Goal: Information Seeking & Learning: Check status

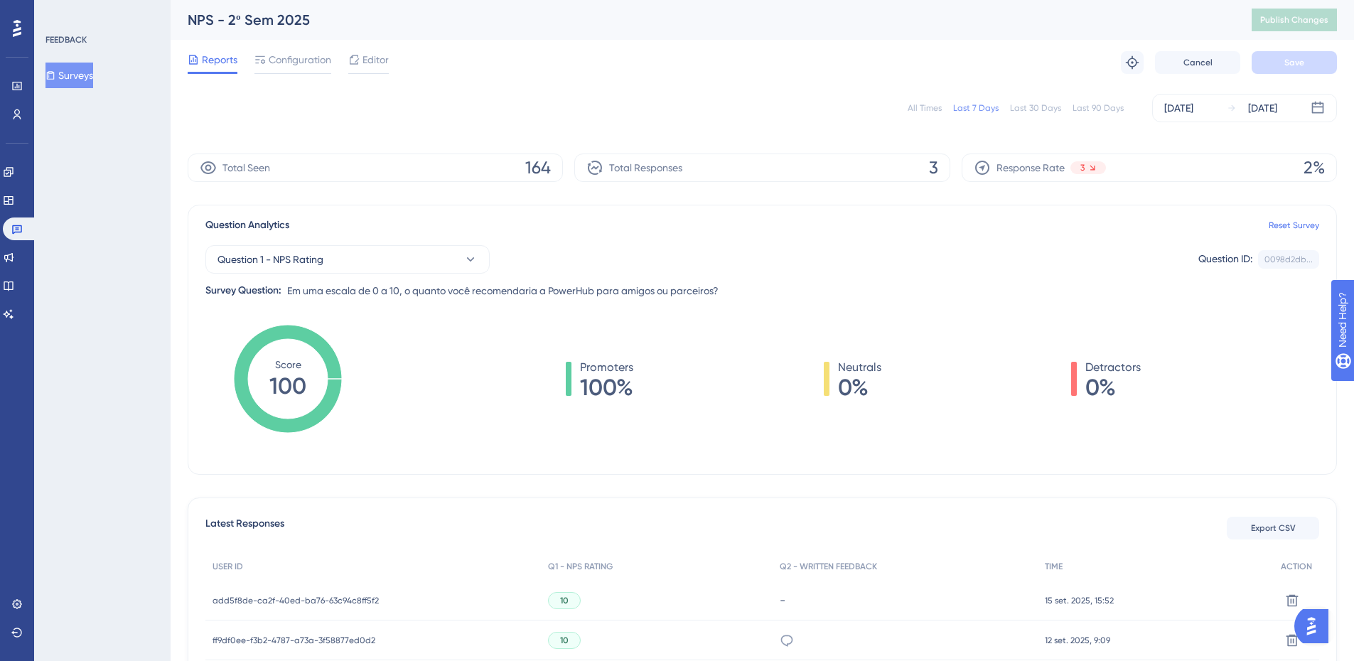
drag, startPoint x: 921, startPoint y: 109, endPoint x: 922, endPoint y: 75, distance: 33.4
click at [921, 0] on html "✨ INSCREVA-SE AGORA✨" at bounding box center [683, 303] width 1365 height 672
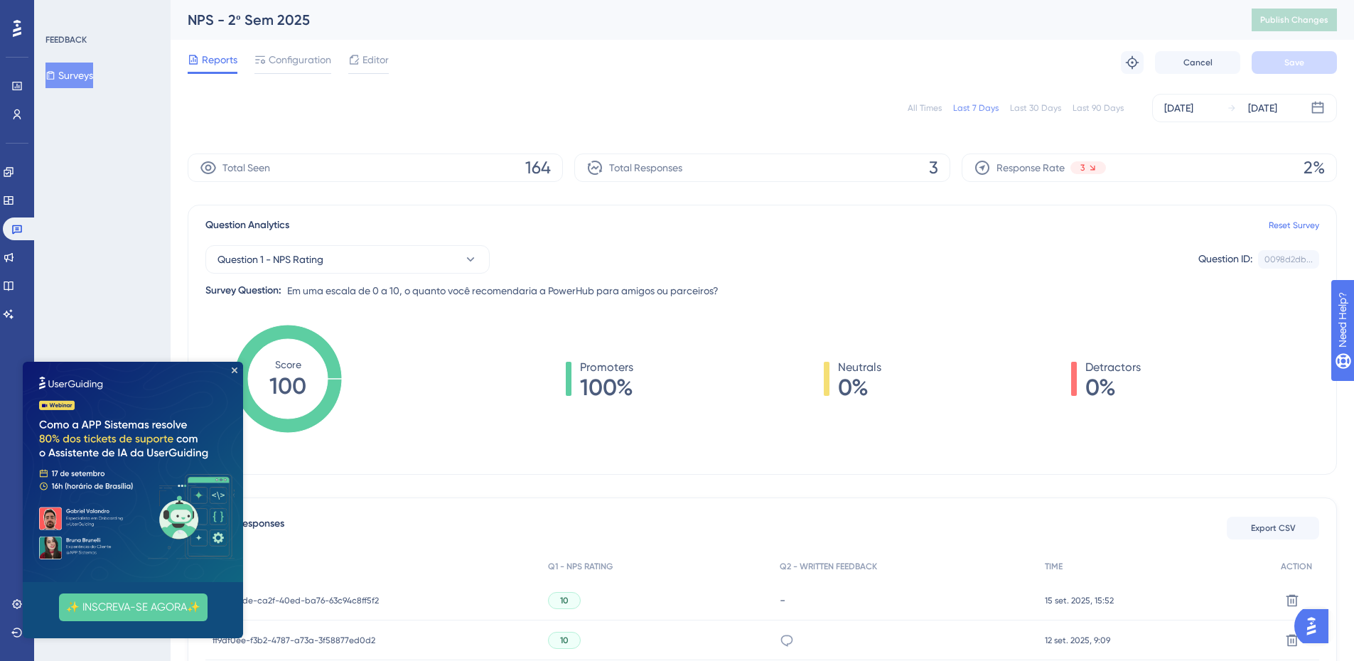
click at [924, 121] on div "All Times Last 7 Days Last 30 Days Last 90 Days [DATE] [DATE]" at bounding box center [763, 108] width 1150 height 28
click at [919, 106] on div "All Times" at bounding box center [925, 107] width 34 height 11
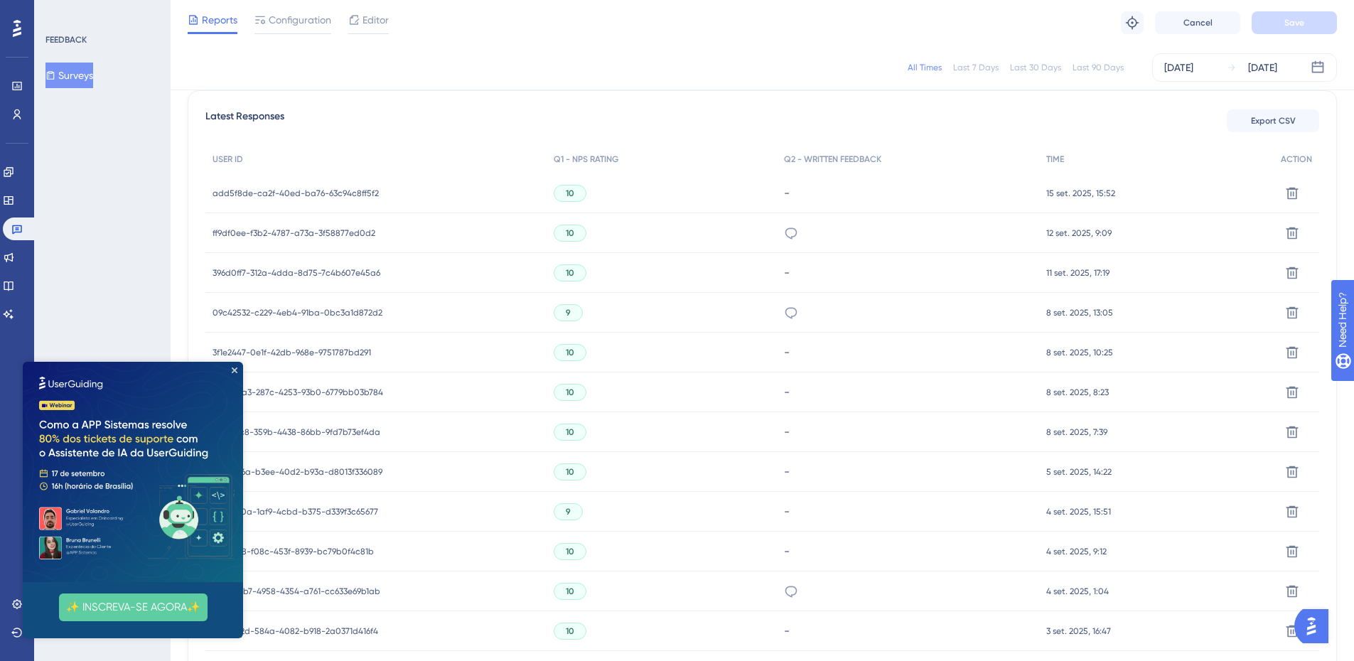
scroll to position [432, 0]
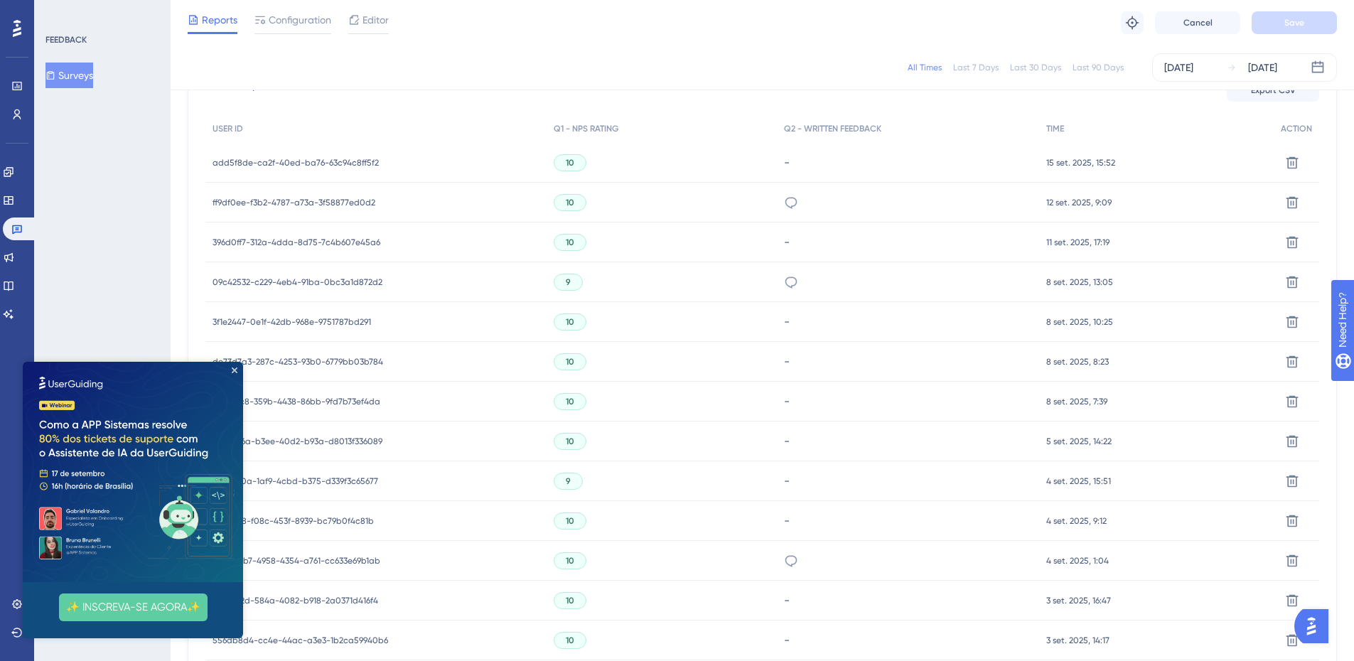
click at [320, 159] on span "add5f8de-ca2f-40ed-ba76-63c94c8ff5f2" at bounding box center [296, 162] width 166 height 11
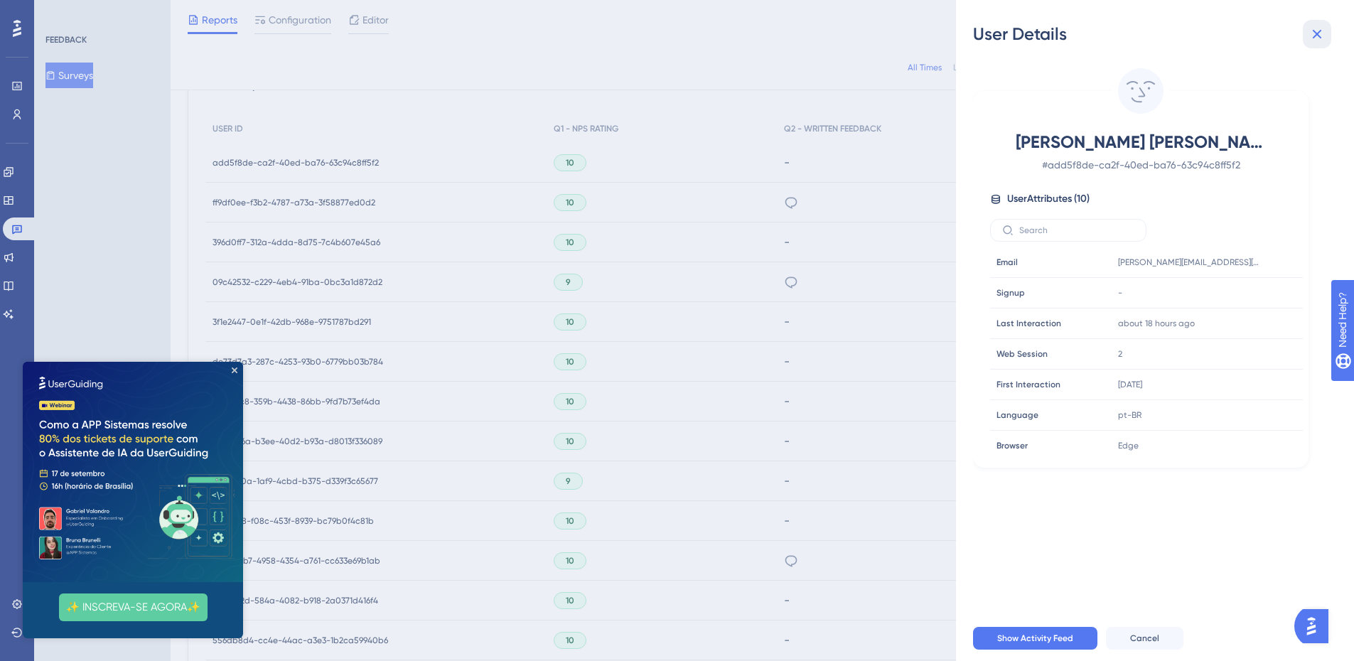
click at [1320, 31] on icon at bounding box center [1317, 34] width 17 height 17
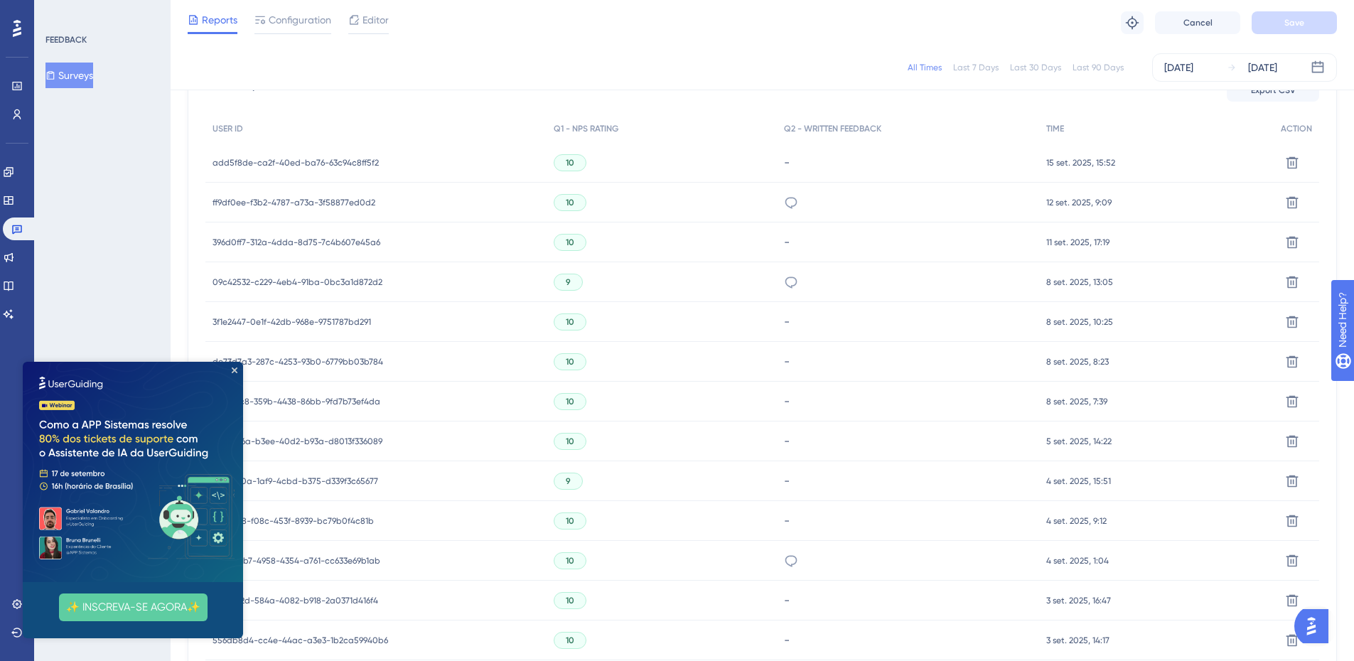
click at [340, 199] on span "ff9df0ee-f3b2-4787-a73a-3f58877ed0d2" at bounding box center [294, 202] width 163 height 11
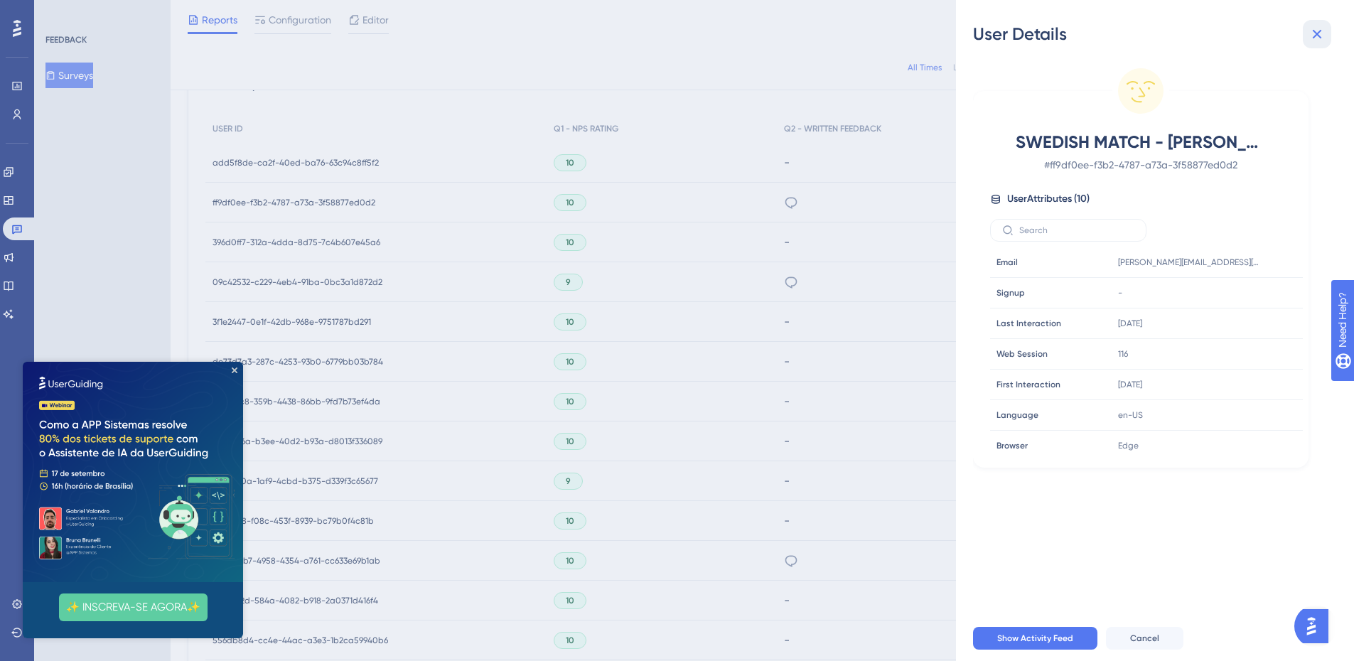
click at [1321, 40] on icon at bounding box center [1317, 34] width 17 height 17
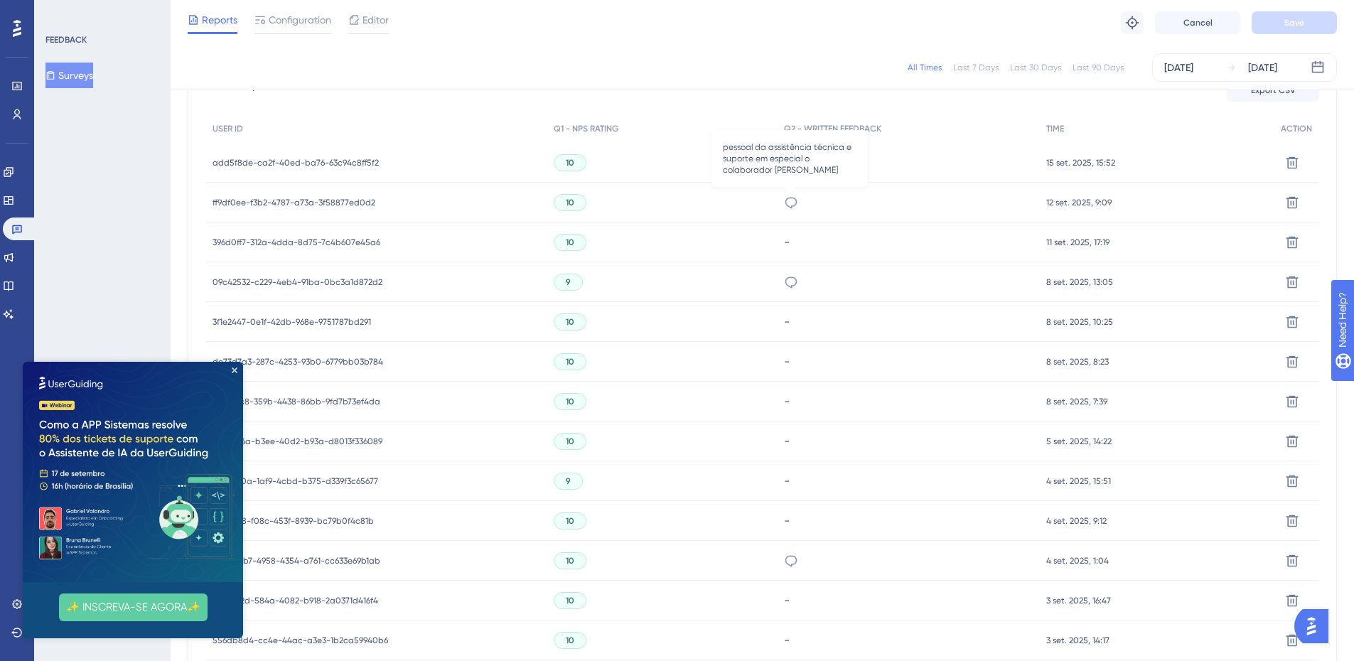
click at [791, 201] on icon at bounding box center [791, 203] width 14 height 14
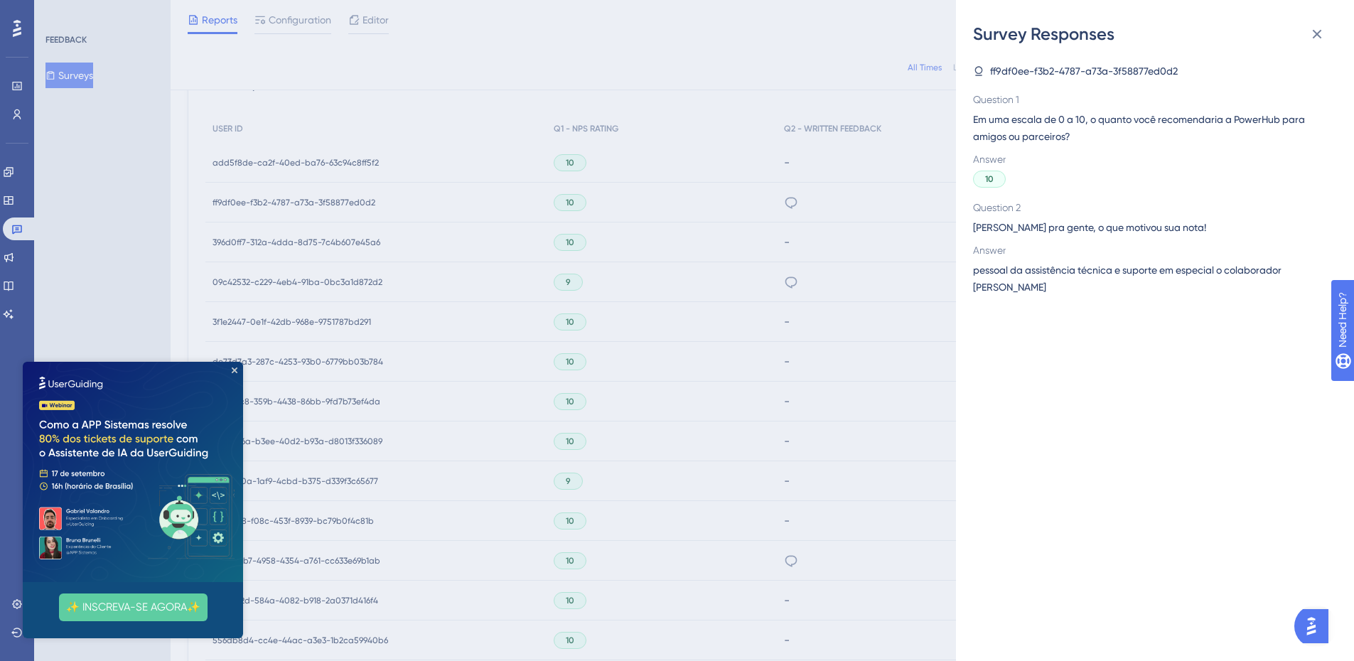
click at [791, 205] on div "Survey Responses ff9df0ee-f3b2-4787-a73a-3f58877ed0d2 Question 1 Em [PERSON_NAM…" at bounding box center [677, 330] width 1354 height 661
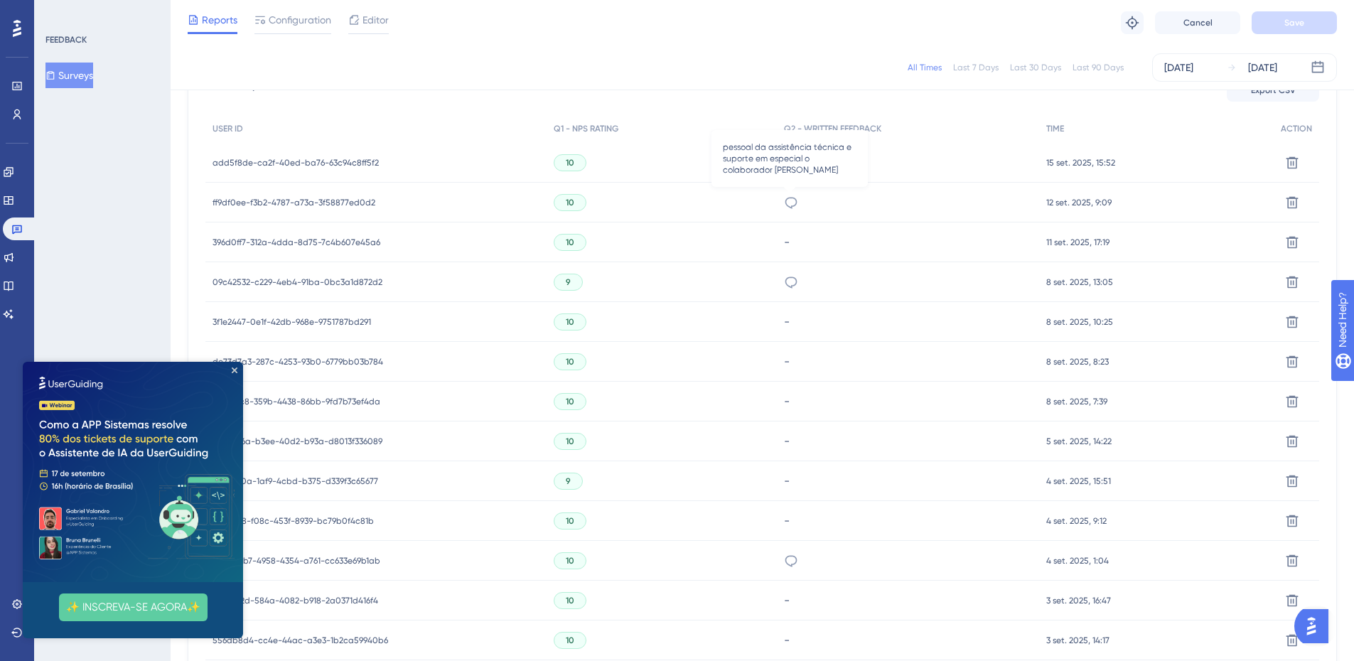
click at [791, 205] on icon at bounding box center [791, 202] width 12 height 11
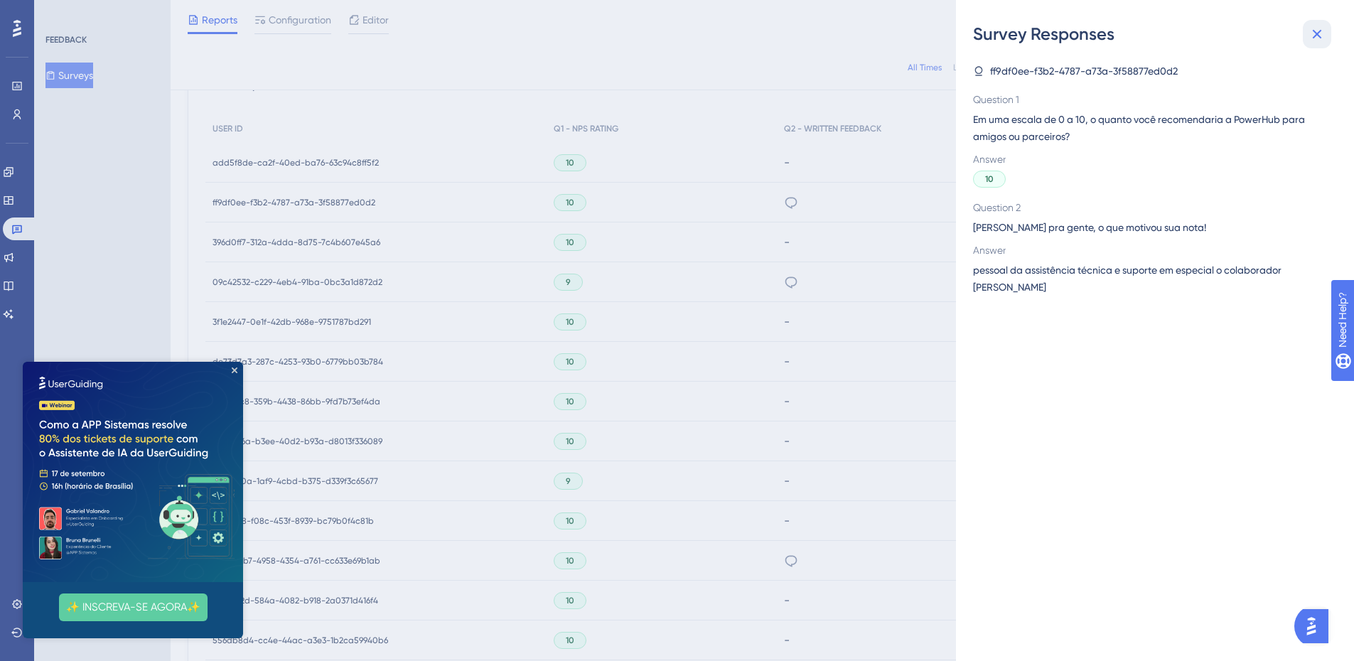
click at [1322, 36] on icon at bounding box center [1317, 34] width 17 height 17
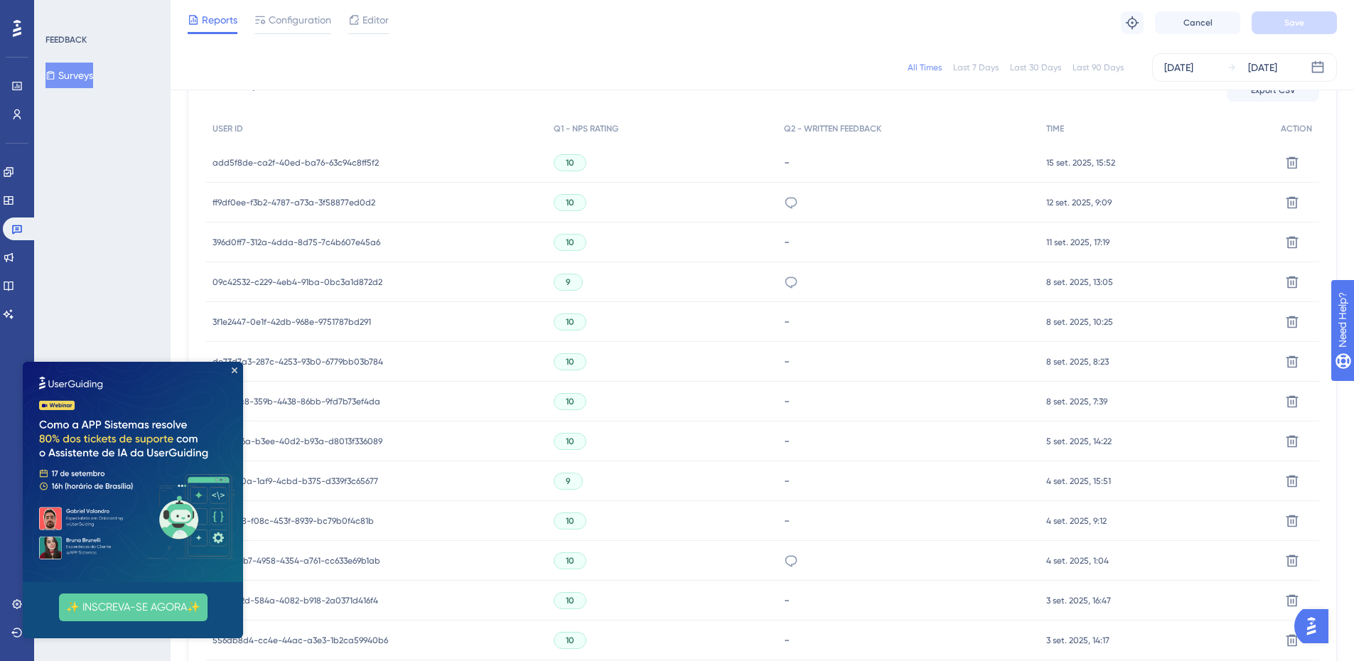
click at [341, 242] on span "396d0ff7-312a-4dda-8d75-7c4b607e45a6" at bounding box center [297, 242] width 168 height 11
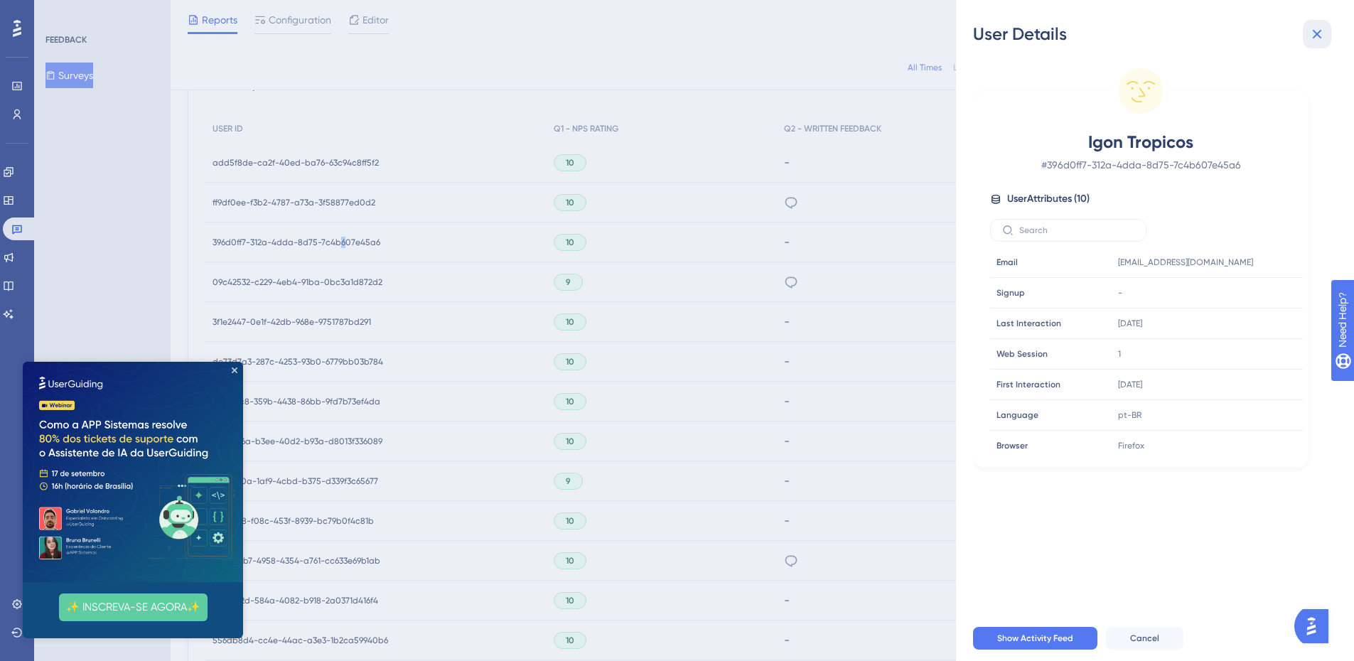
click at [1317, 36] on icon at bounding box center [1317, 34] width 17 height 17
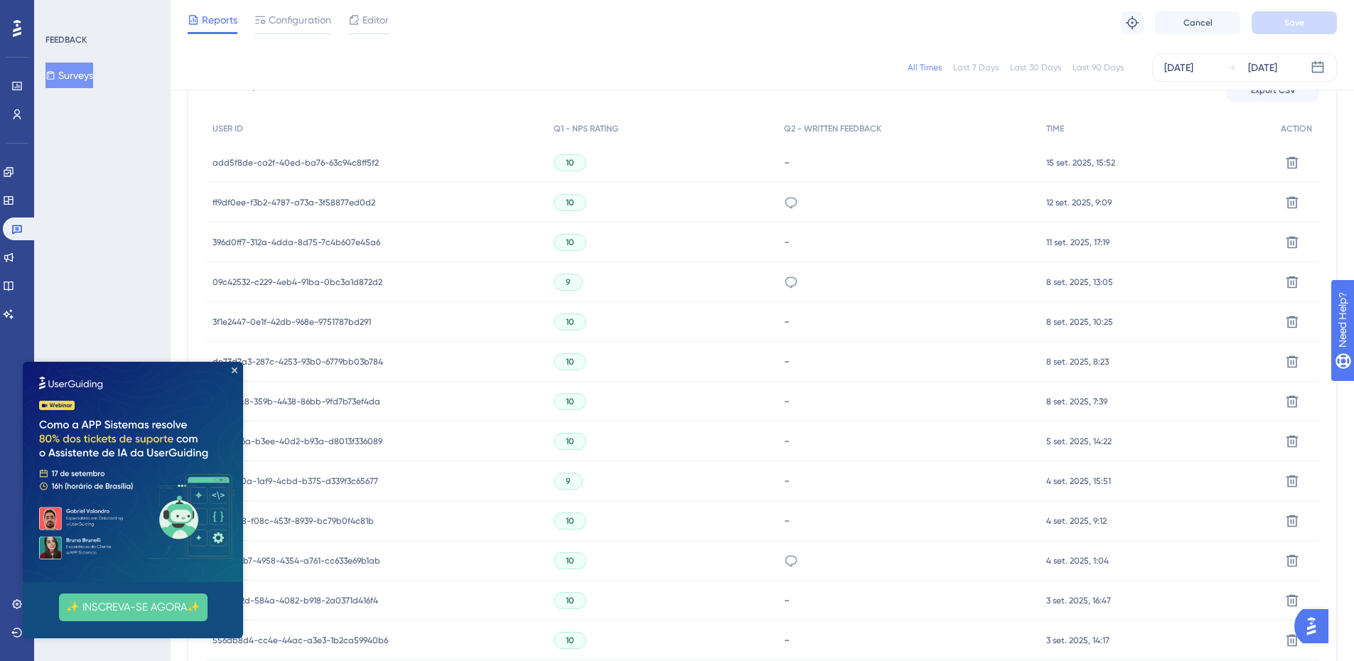
click at [376, 286] on span "09c42532-c229-4eb4-91ba-0bc3a1d872d2" at bounding box center [298, 282] width 170 height 11
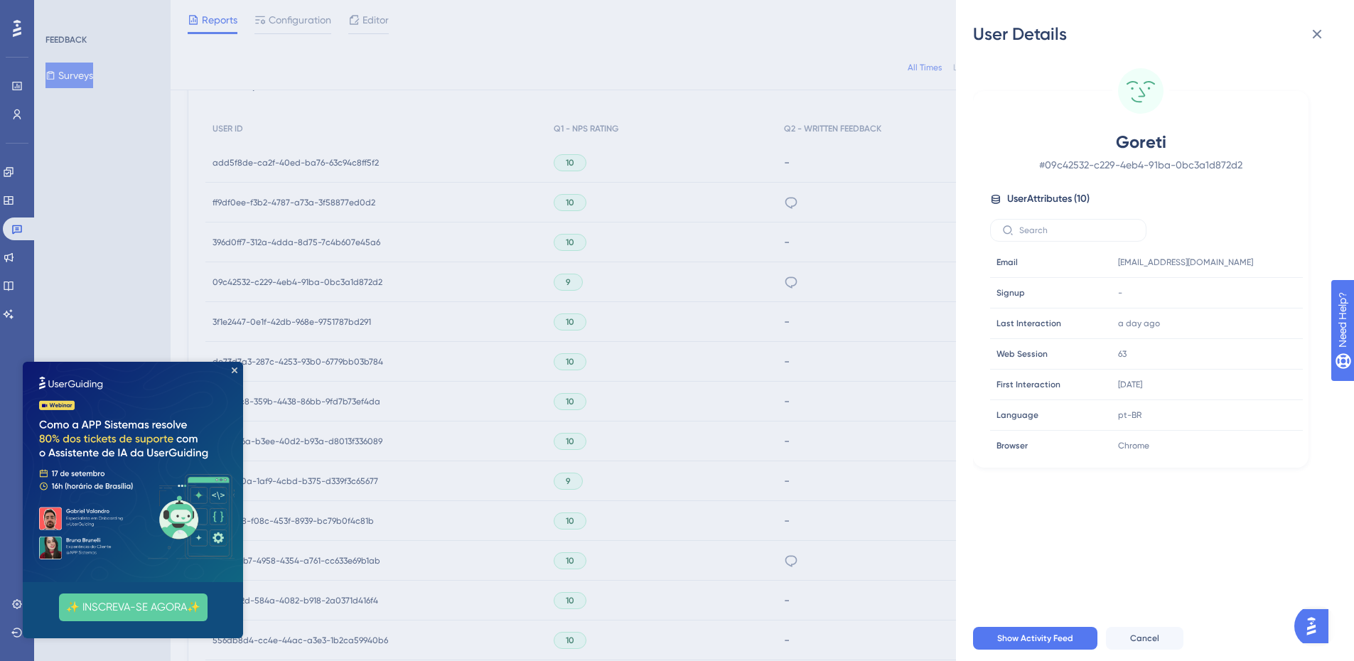
click at [848, 83] on div "User Details Goreti # 09c42532-c229-4eb4-91ba-0bc3a1d872d2 User Attributes ( 10…" at bounding box center [677, 330] width 1354 height 661
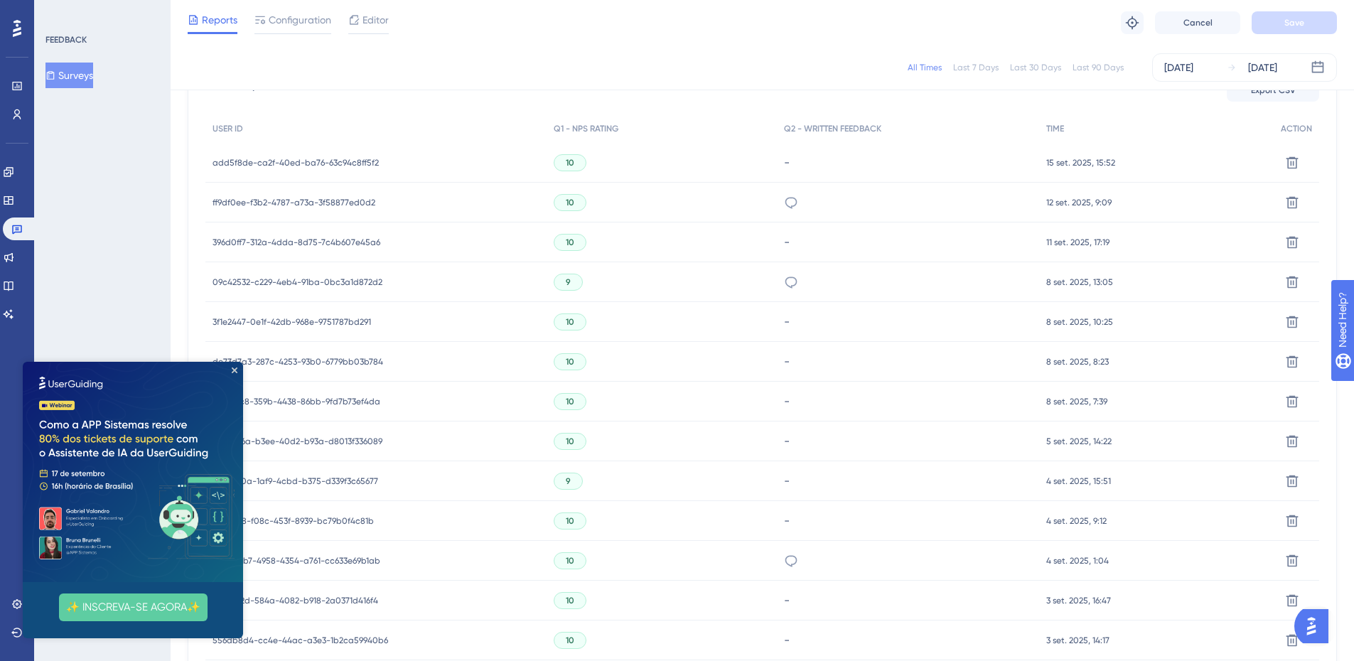
click at [304, 357] on span "de73d7a3-287c-4253-93b0-6779bb03b784" at bounding box center [298, 361] width 171 height 11
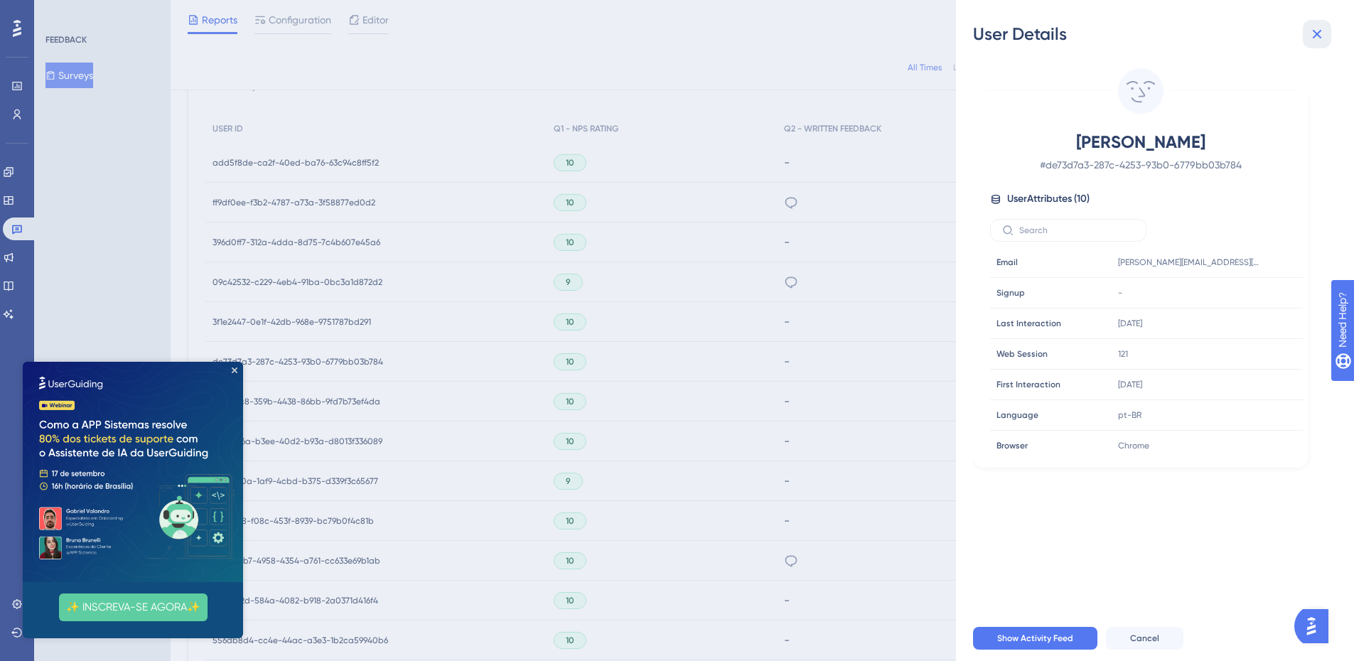
click at [1314, 31] on icon at bounding box center [1317, 34] width 9 height 9
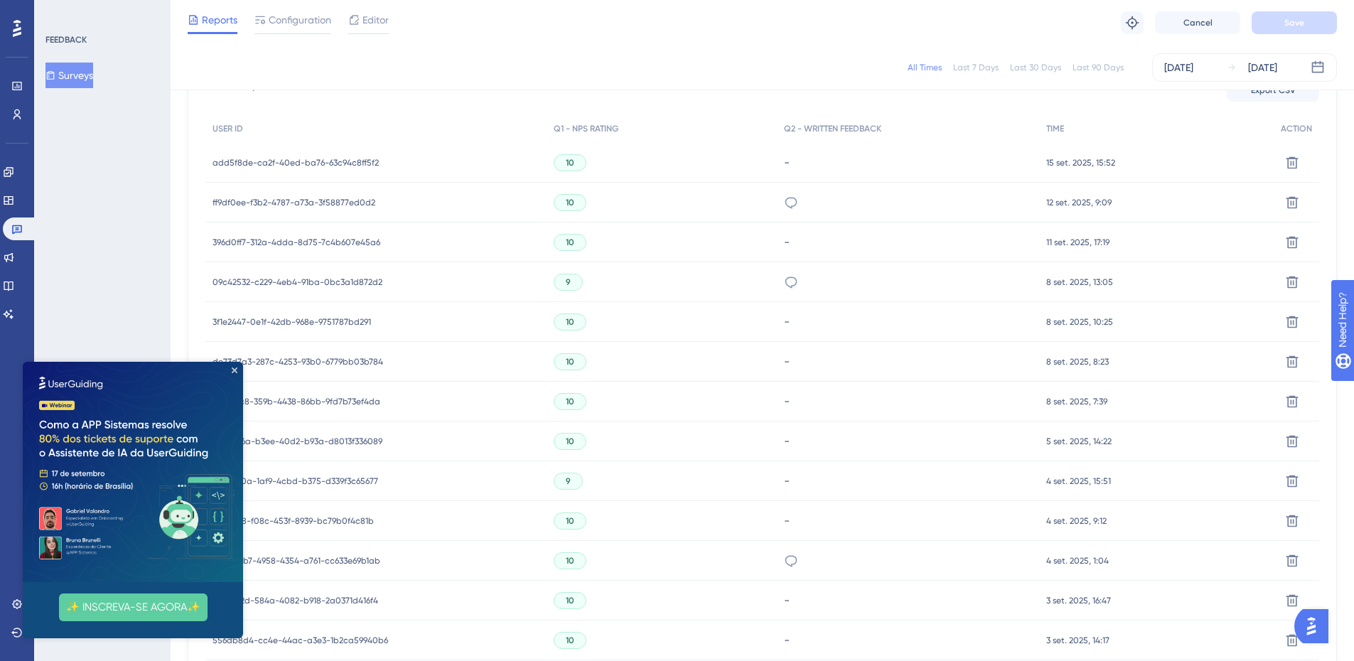
click at [911, 89] on div "All Times Last 7 Days Last 30 Days Last 90 Days [DATE] [DATE]" at bounding box center [763, 68] width 1184 height 46
click at [792, 203] on icon at bounding box center [791, 203] width 14 height 14
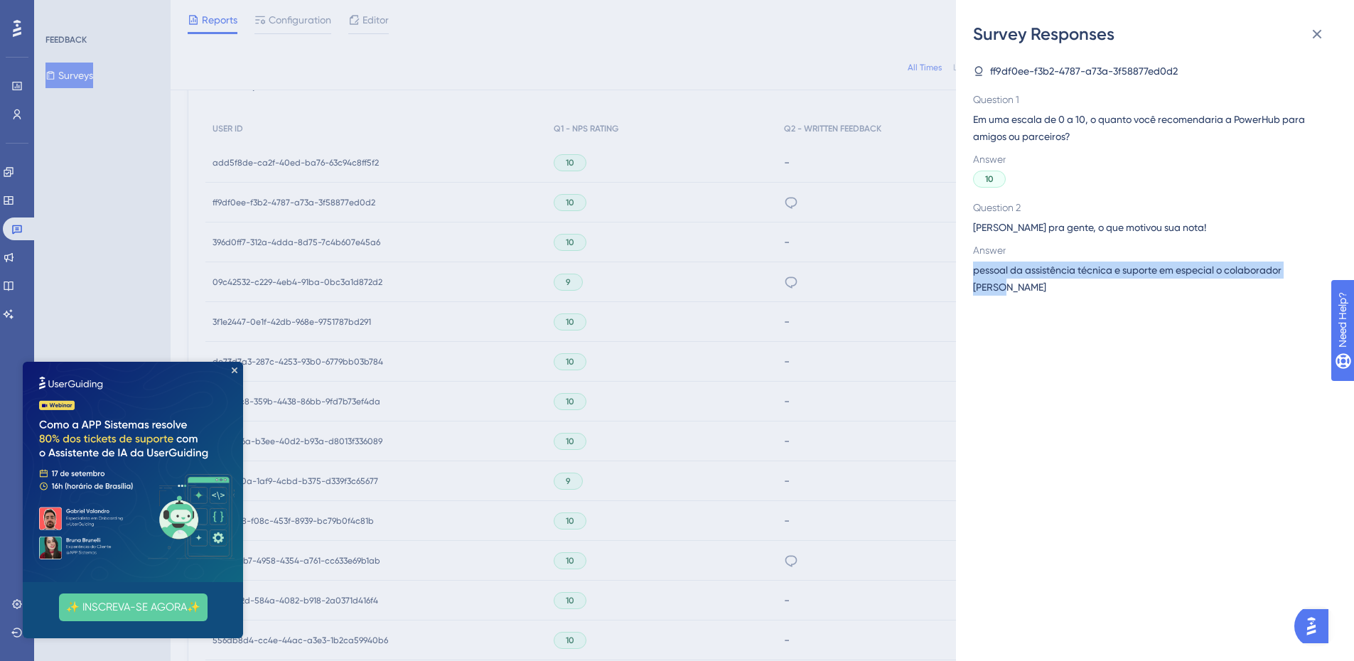
drag, startPoint x: 974, startPoint y: 274, endPoint x: 1334, endPoint y: 266, distance: 359.9
click at [1334, 266] on div "ff9df0ee-f3b2-4787-a73a-3f58877ed0d2 Question 1 Em [PERSON_NAME] de 0 a 10, o q…" at bounding box center [1160, 354] width 375 height 616
click at [1177, 335] on div "ff9df0ee-f3b2-4787-a73a-3f58877ed0d2 Question 1 Em [PERSON_NAME] de 0 a 10, o q…" at bounding box center [1160, 354] width 375 height 616
drag, startPoint x: 1327, startPoint y: 267, endPoint x: 968, endPoint y: 230, distance: 360.2
click at [968, 230] on div "Survey Responses ff9df0ee-f3b2-4787-a73a-3f58877ed0d2 Question 1 Em [PERSON_NAM…" at bounding box center [1155, 330] width 398 height 661
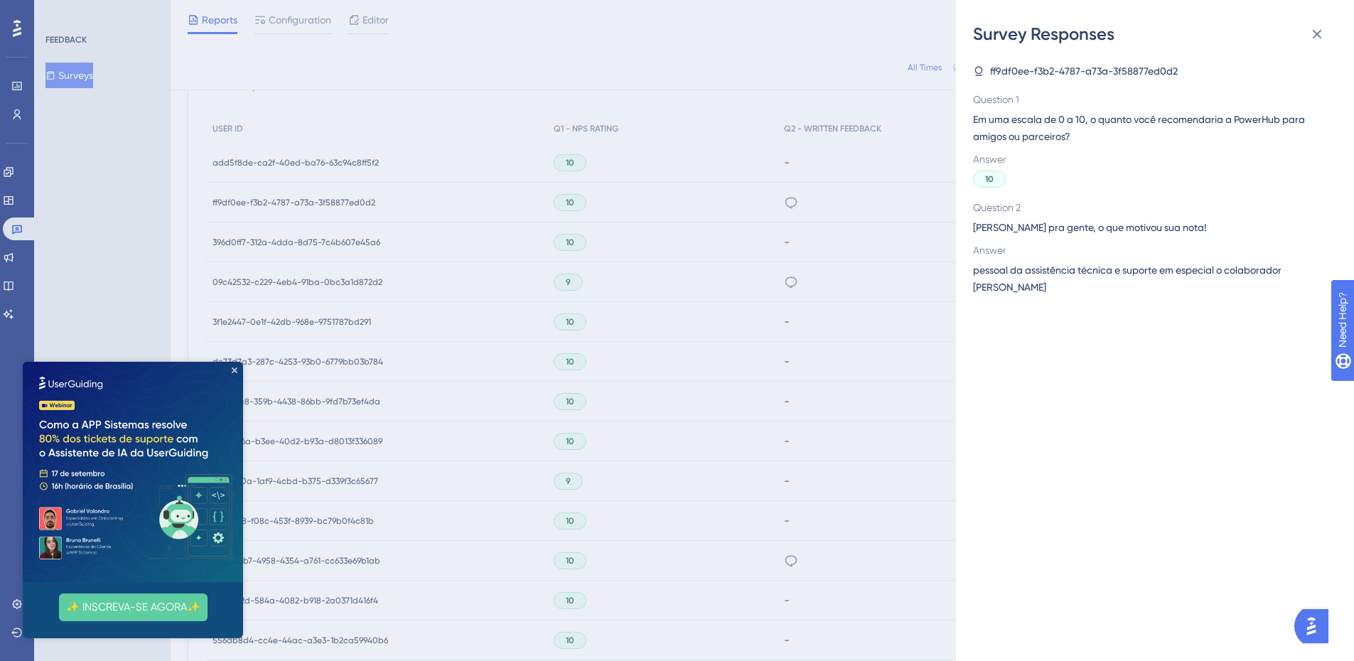
drag, startPoint x: 355, startPoint y: 157, endPoint x: 358, endPoint y: 166, distance: 8.8
click at [355, 157] on div "Survey Responses ff9df0ee-f3b2-4787-a73a-3f58877ed0d2 Question 1 Em [PERSON_NAM…" at bounding box center [677, 330] width 1354 height 661
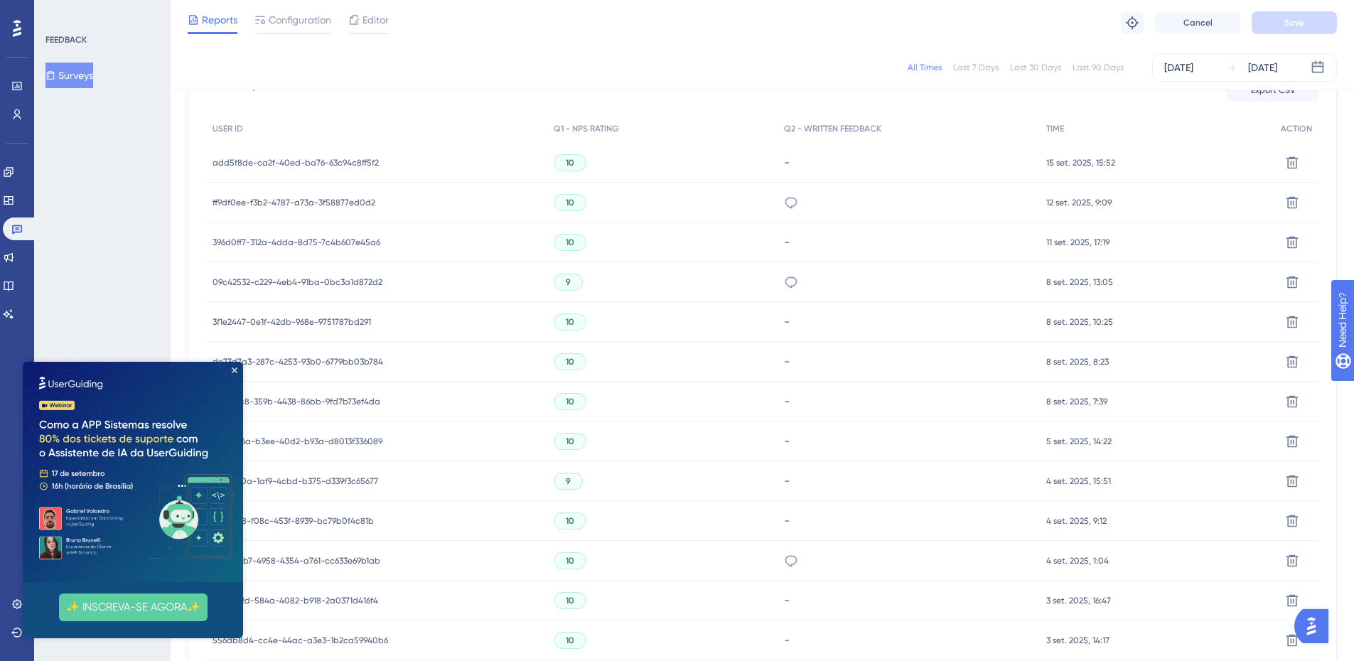
click at [358, 166] on span "add5f8de-ca2f-40ed-ba76-63c94c8ff5f2" at bounding box center [296, 162] width 166 height 11
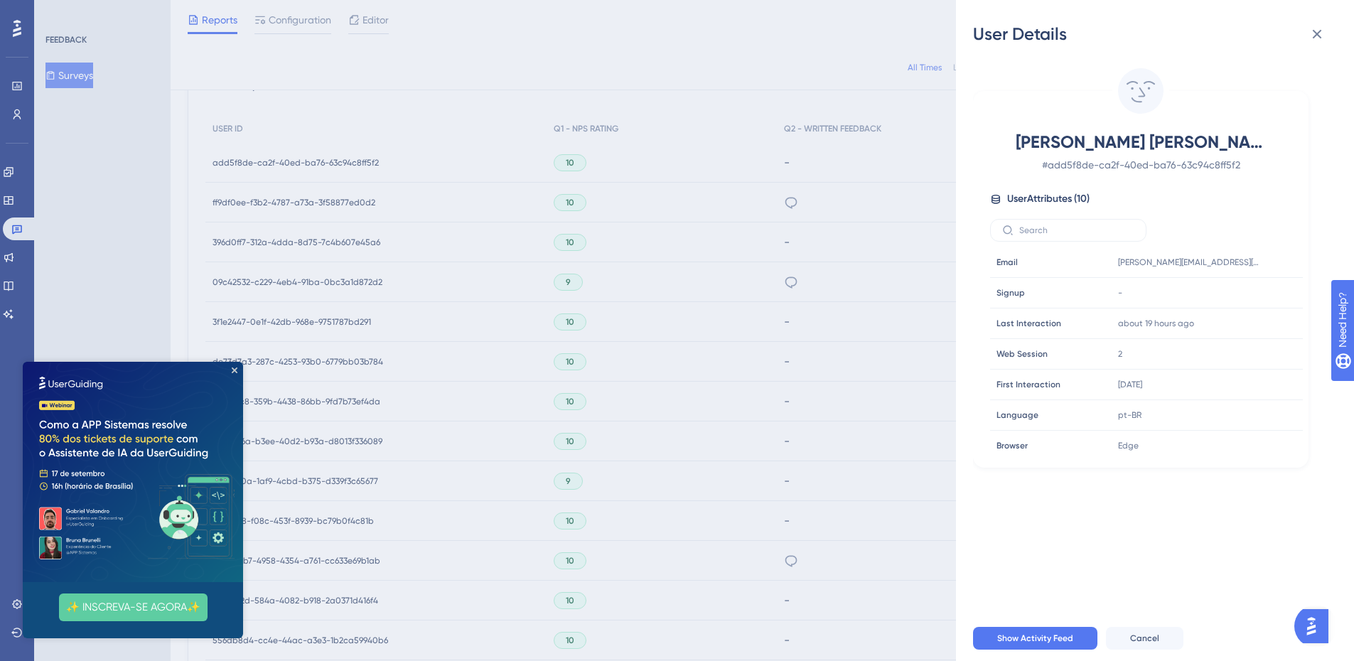
click at [358, 201] on div "User Details [PERSON_NAME] [PERSON_NAME] [PERSON_NAME] # add5f8de-ca2f-40ed-ba7…" at bounding box center [677, 330] width 1354 height 661
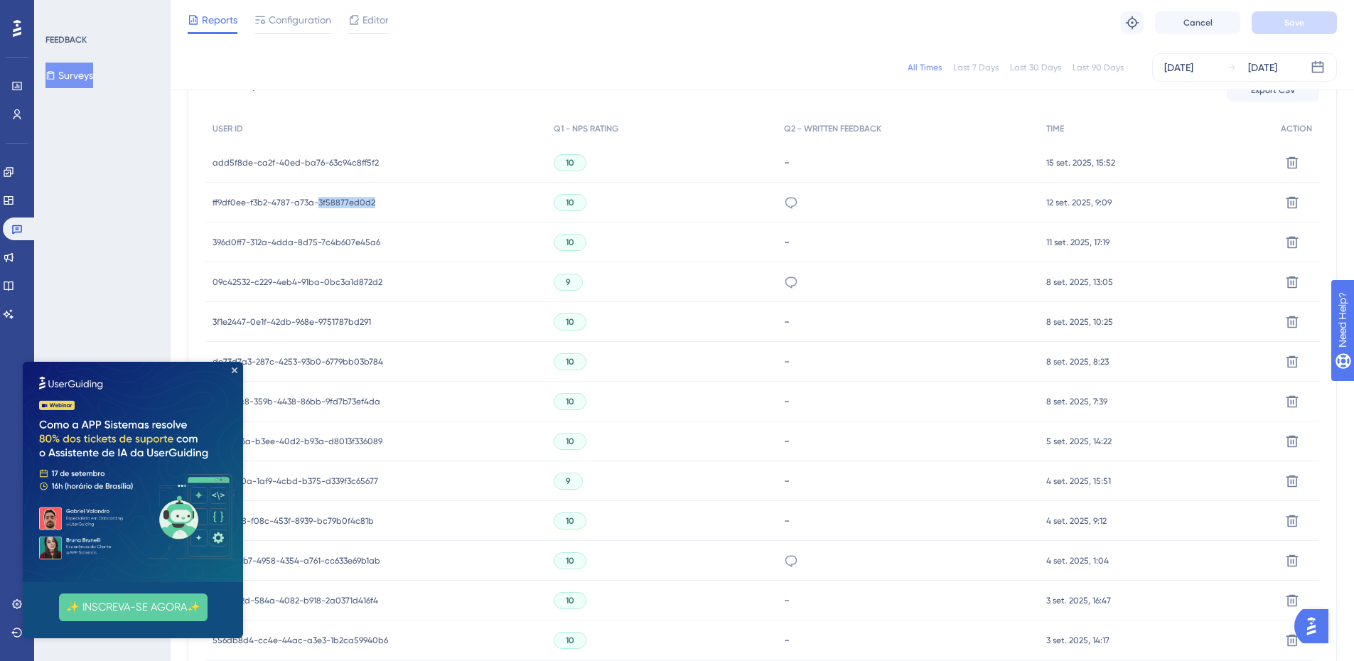
click at [358, 201] on span "ff9df0ee-f3b2-4787-a73a-3f58877ed0d2" at bounding box center [294, 202] width 163 height 11
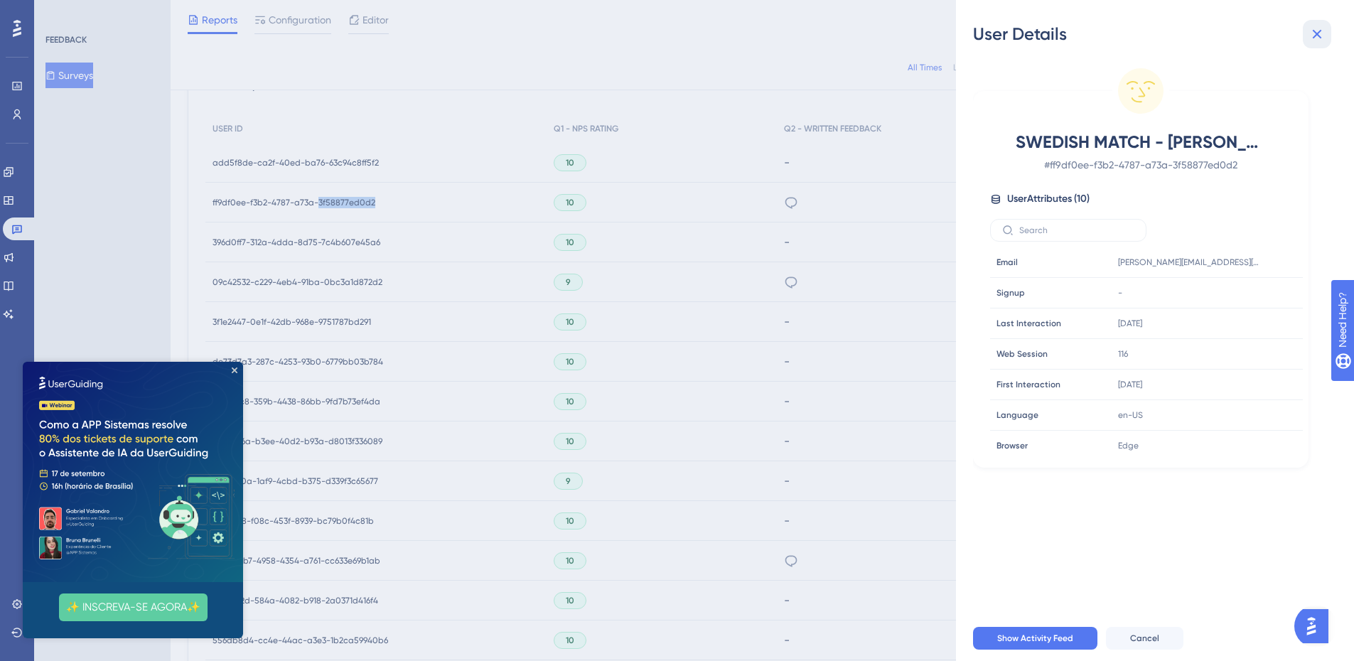
click at [1314, 32] on icon at bounding box center [1317, 34] width 17 height 17
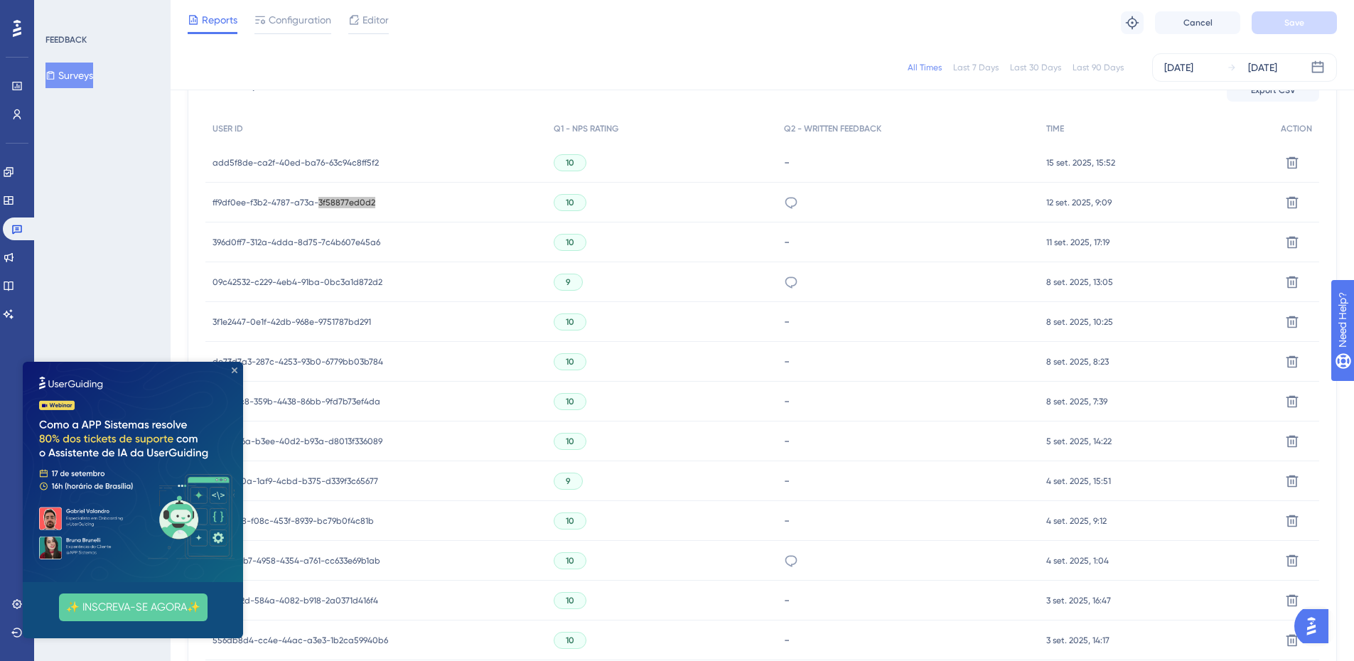
click at [237, 368] on icon "Close Preview" at bounding box center [235, 371] width 6 height 6
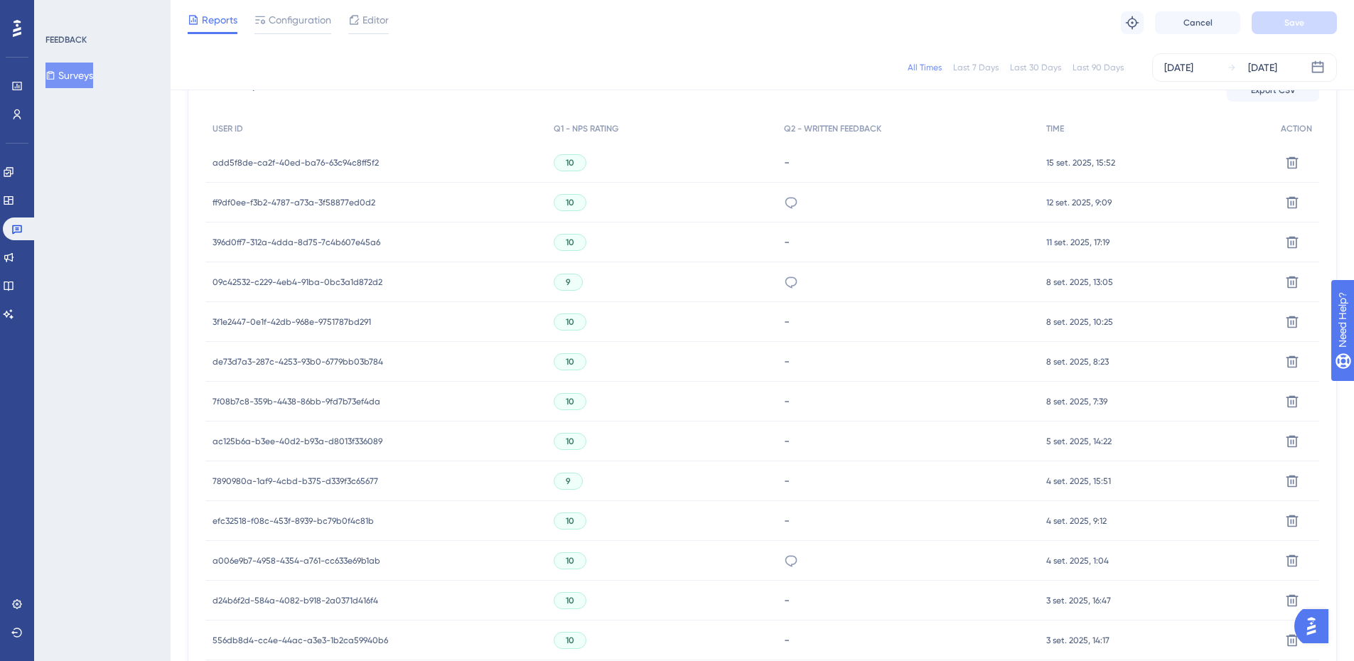
click at [140, 306] on div "FEEDBACK Surveys" at bounding box center [102, 330] width 137 height 661
click at [141, 119] on div "FEEDBACK Surveys" at bounding box center [102, 330] width 137 height 661
